Goal: Download file/media

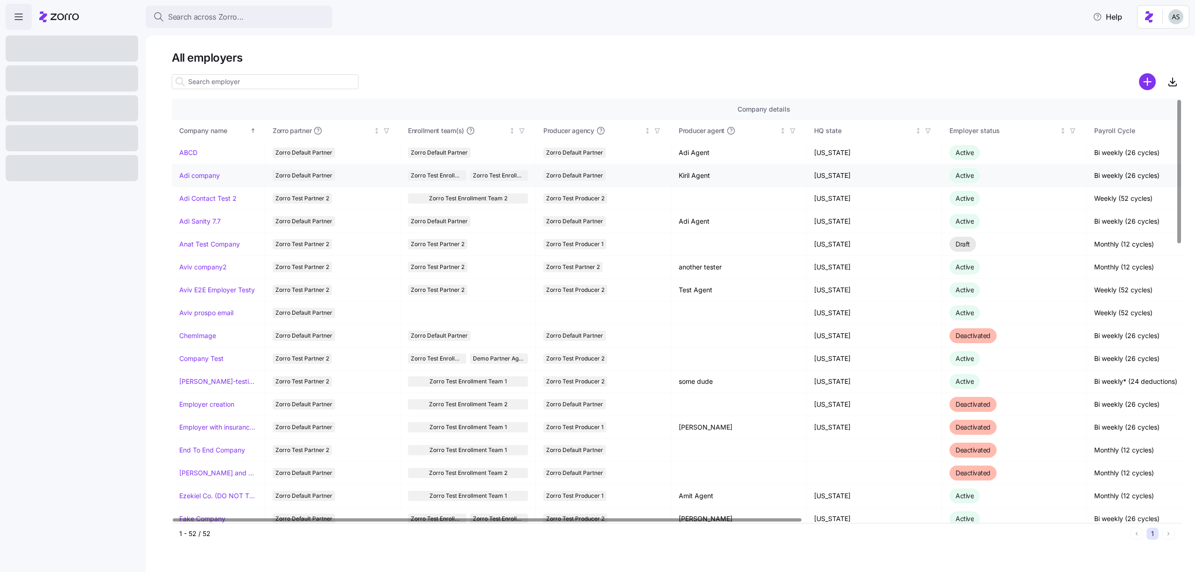
click at [198, 177] on link "Adi company" at bounding box center [199, 175] width 41 height 9
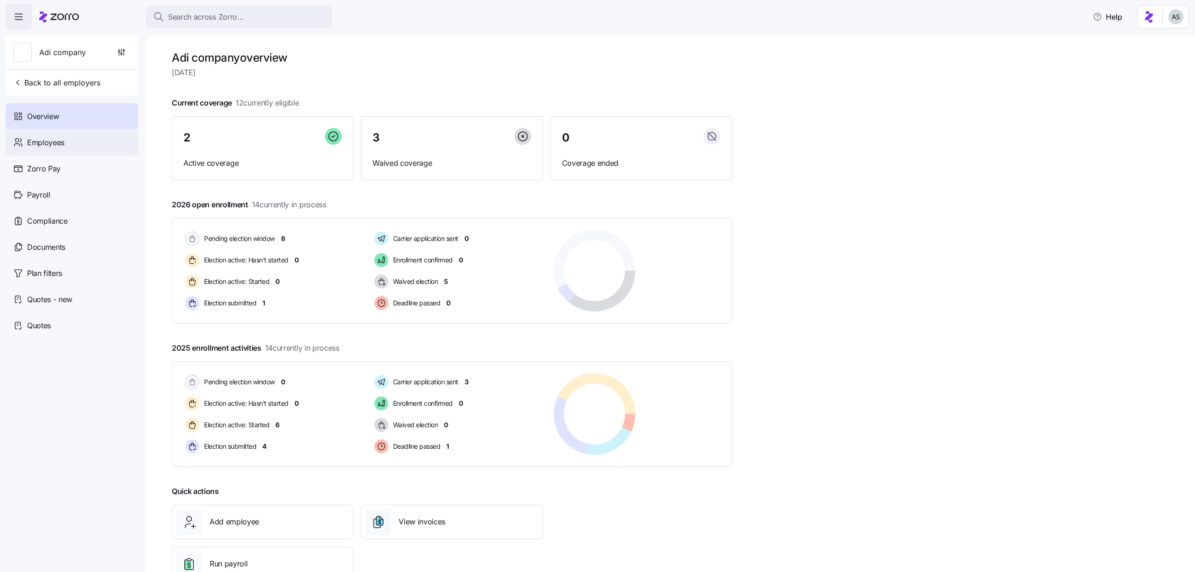
click at [80, 148] on div "Employees" at bounding box center [72, 142] width 133 height 26
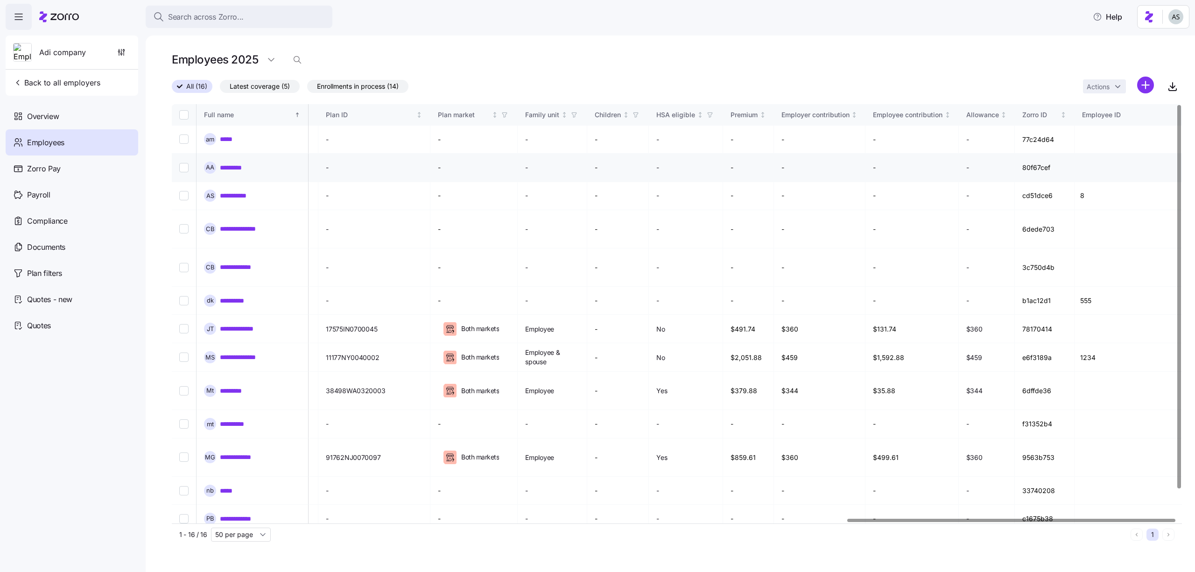
scroll to position [0, 2076]
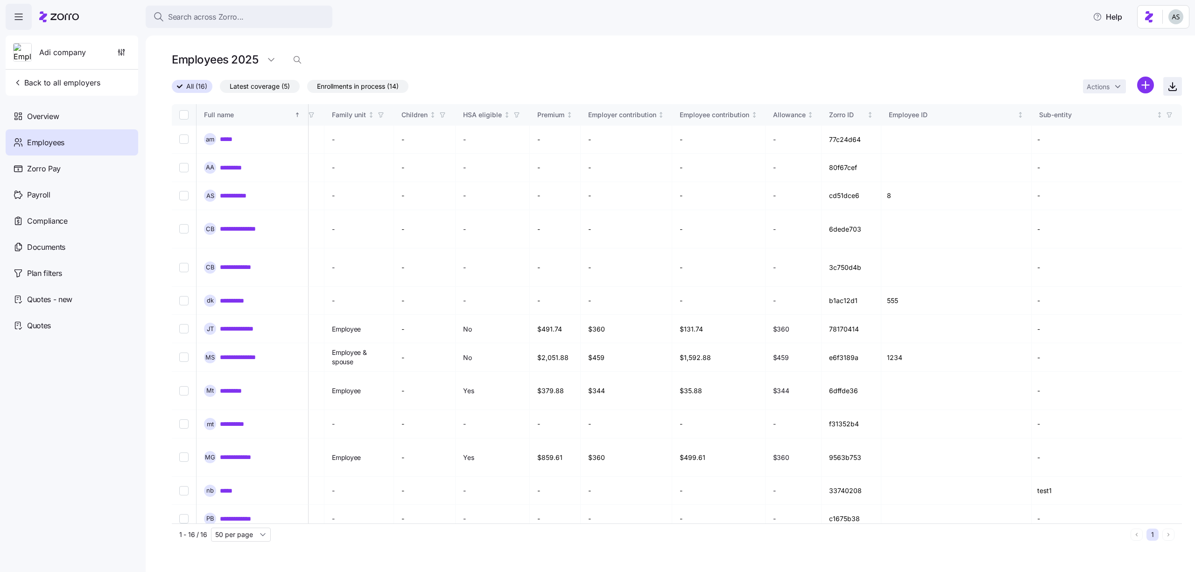
click at [1173, 82] on icon "button" at bounding box center [1172, 86] width 11 height 11
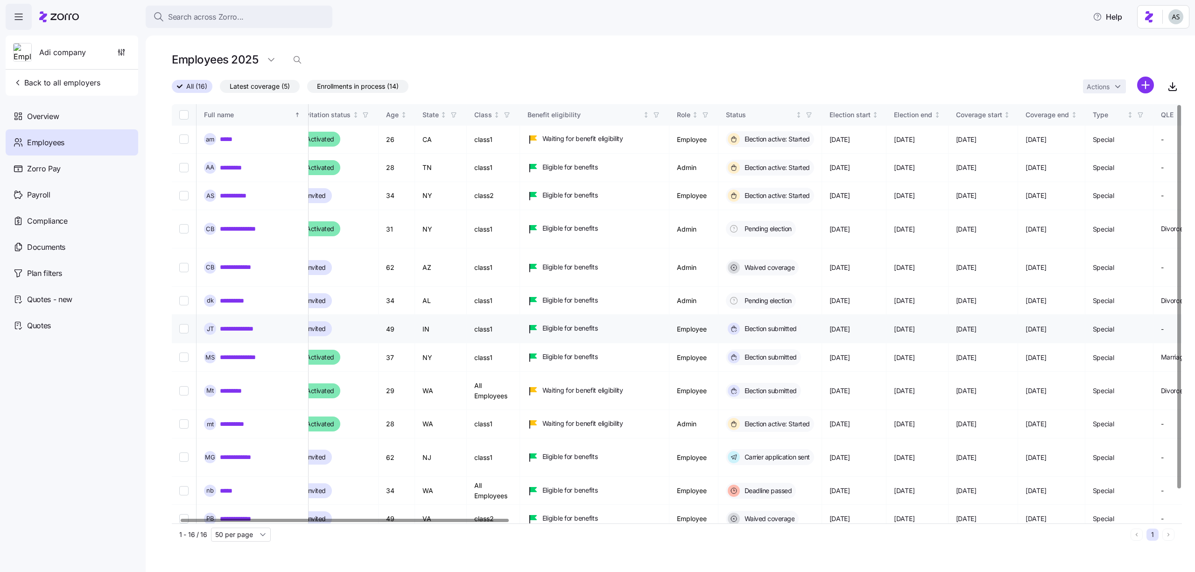
scroll to position [0, 0]
